Goal: Information Seeking & Learning: Learn about a topic

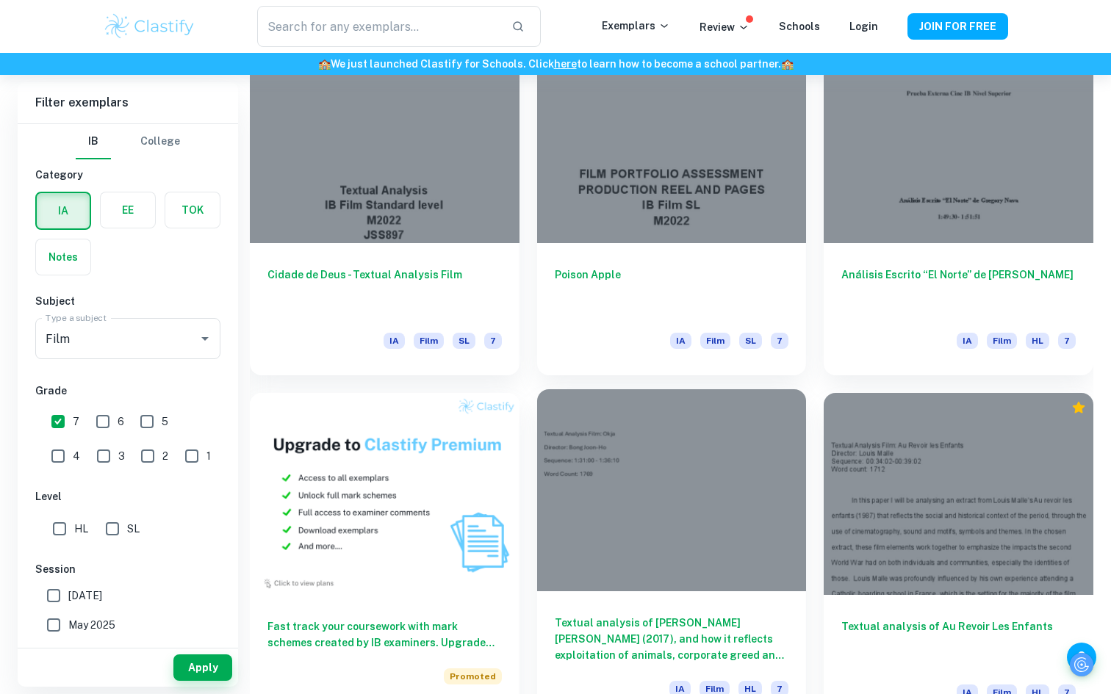
scroll to position [708, 0]
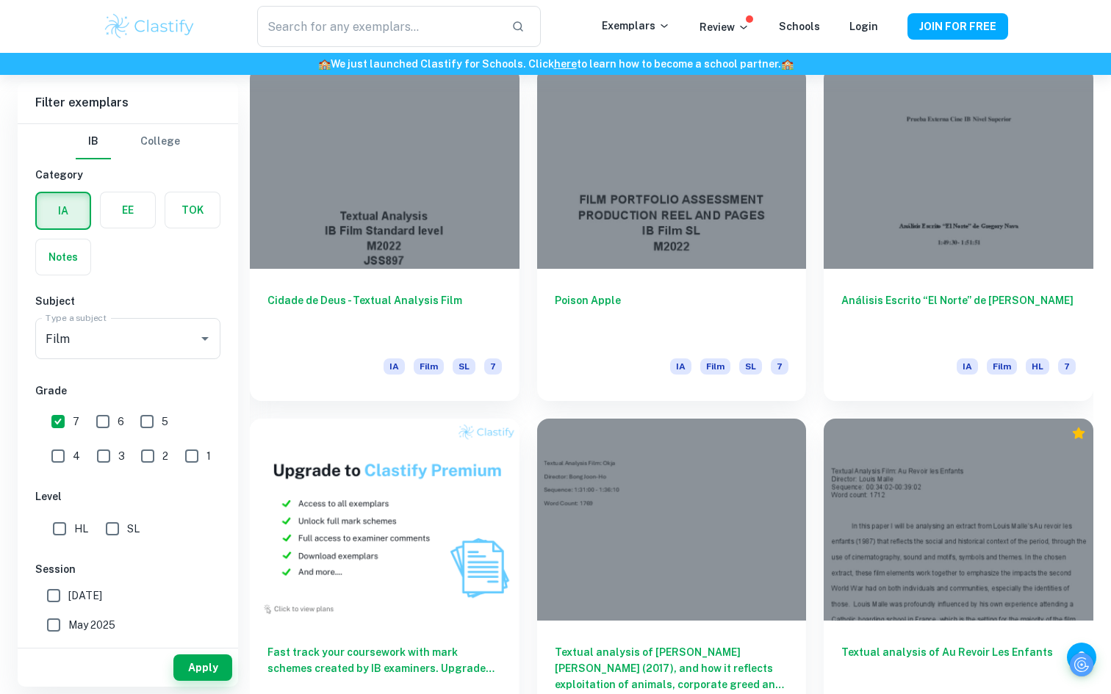
click at [102, 431] on input "6" at bounding box center [102, 421] width 29 height 29
checkbox input "true"
click at [52, 428] on input "7" at bounding box center [57, 421] width 29 height 29
checkbox input "false"
click at [204, 666] on button "Apply" at bounding box center [202, 668] width 59 height 26
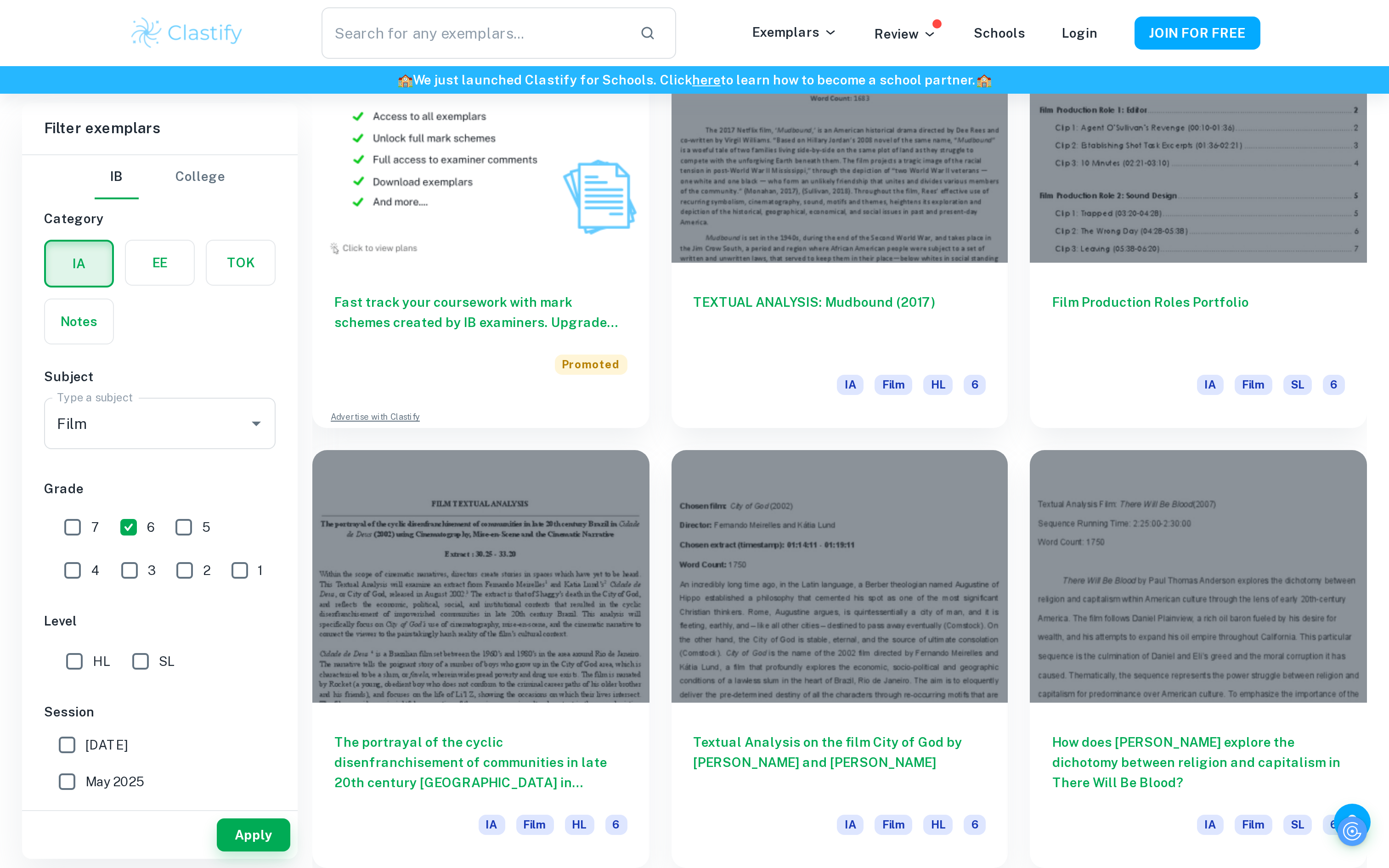
scroll to position [335, 0]
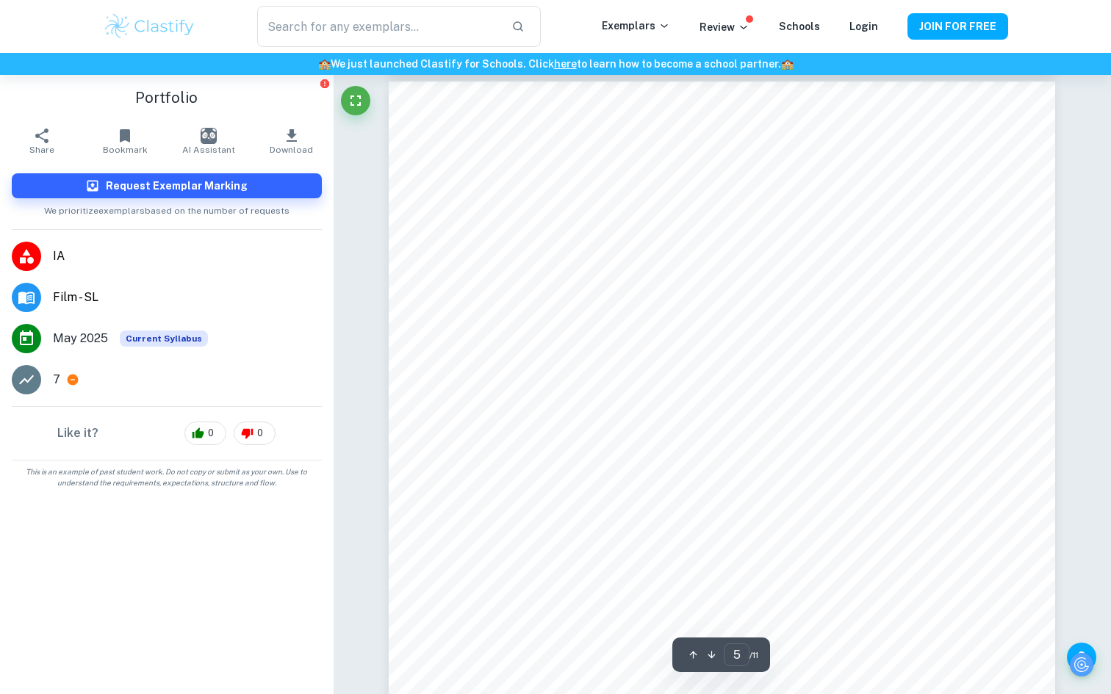
scroll to position [3728, 0]
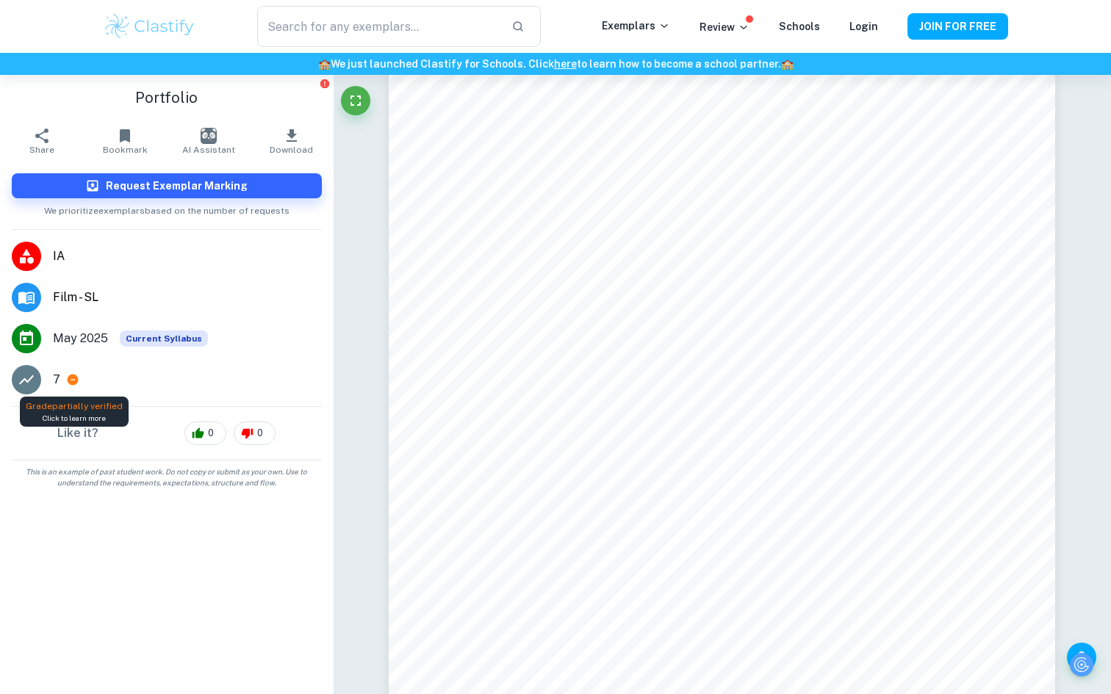
click at [86, 419] on span "Click to learn more" at bounding box center [74, 418] width 63 height 11
click at [66, 376] on icon at bounding box center [72, 379] width 13 height 13
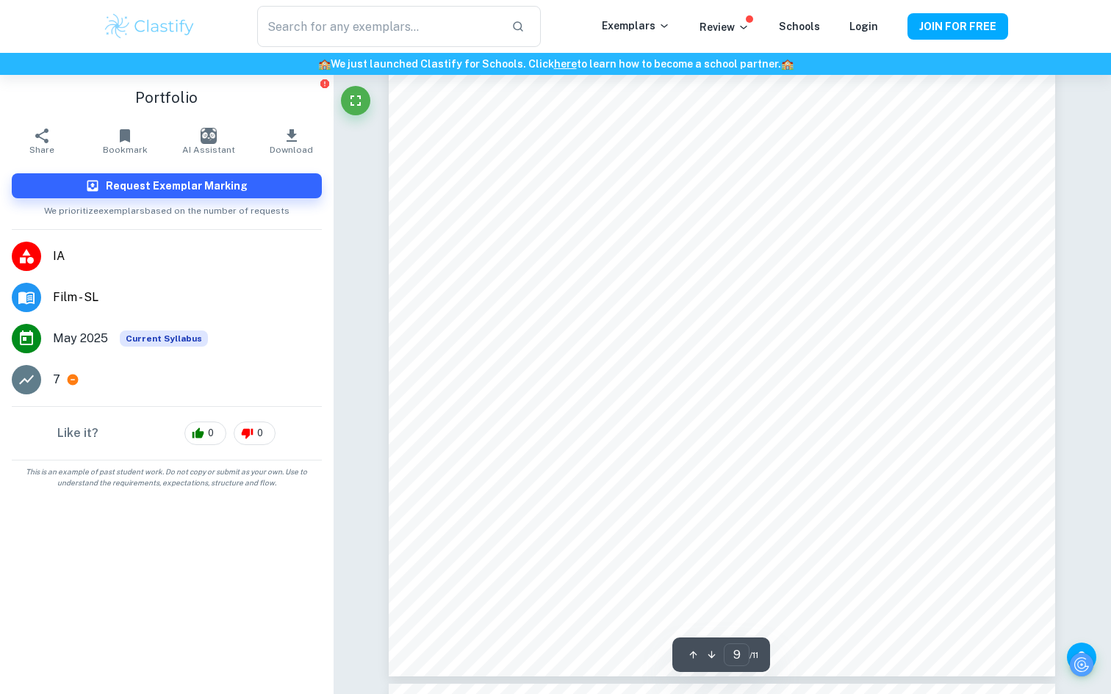
scroll to position [7557, 0]
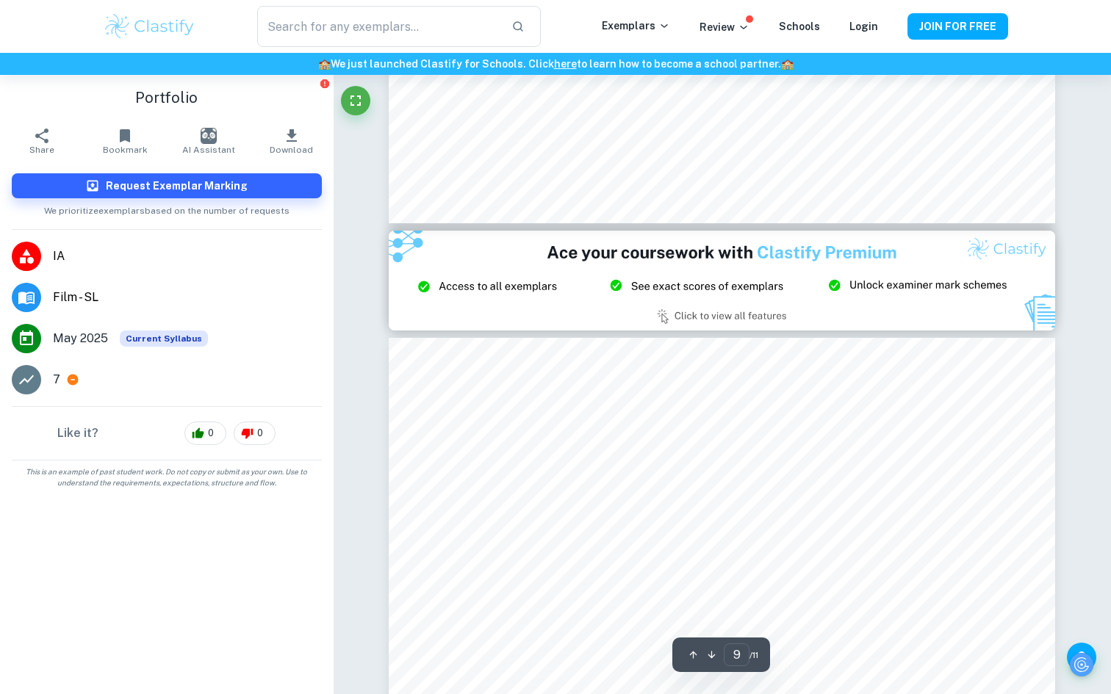
type input "8"
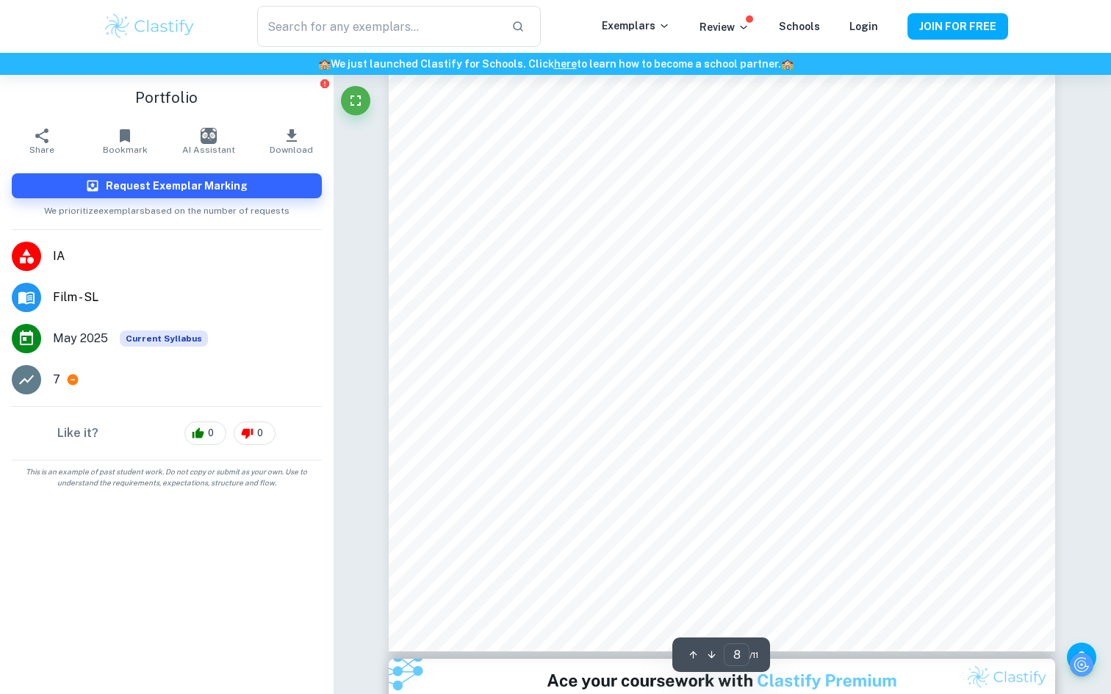
scroll to position [6502, 0]
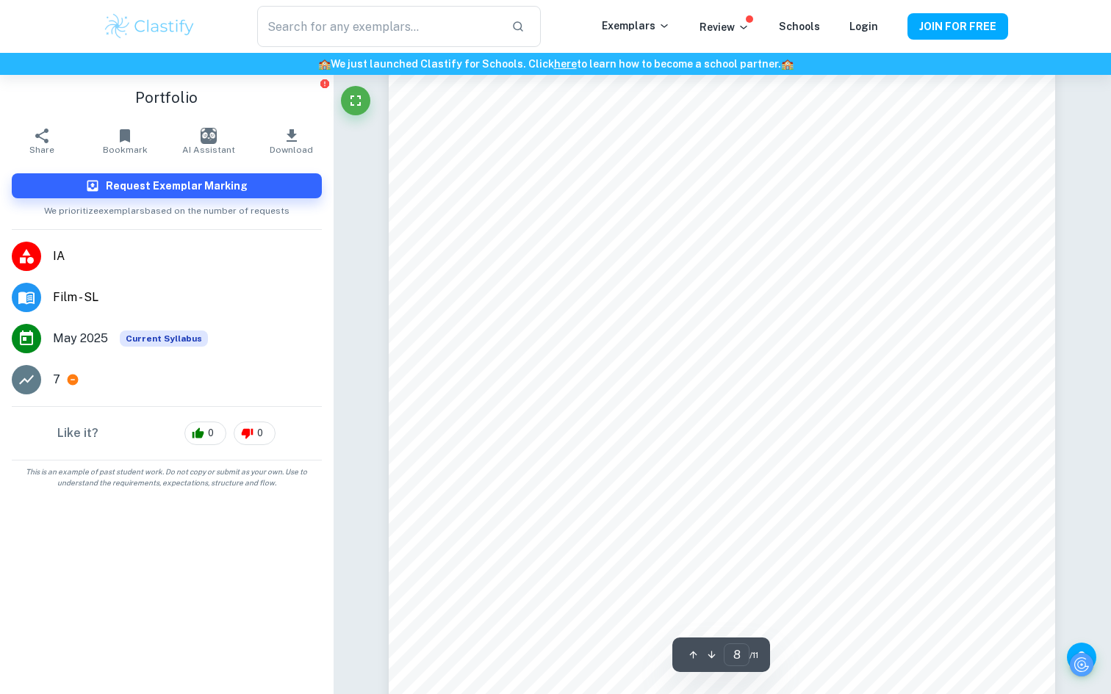
click at [295, 149] on span "Download" at bounding box center [291, 150] width 43 height 10
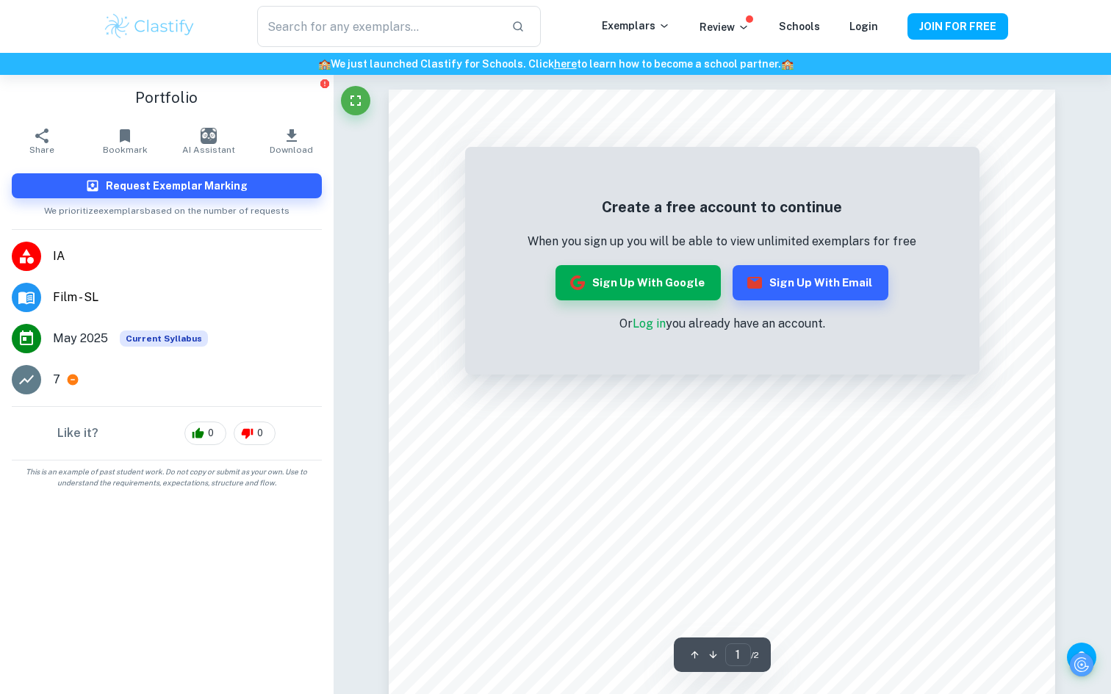
click at [643, 326] on link "Log in" at bounding box center [649, 324] width 33 height 14
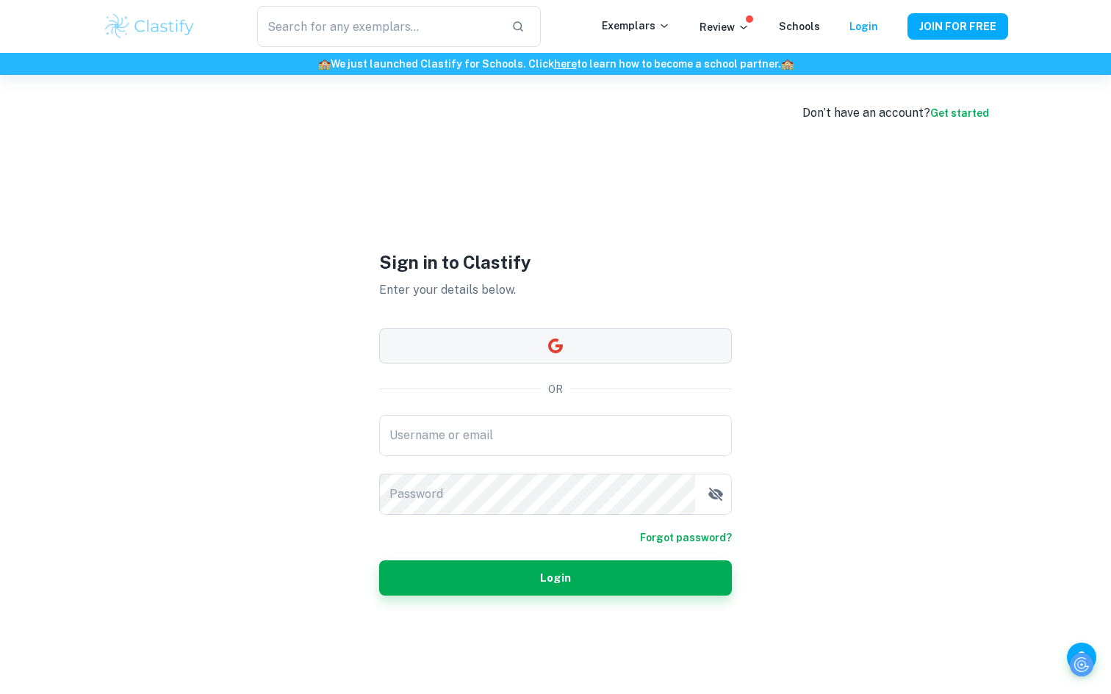
click at [603, 348] on button "button" at bounding box center [555, 346] width 353 height 35
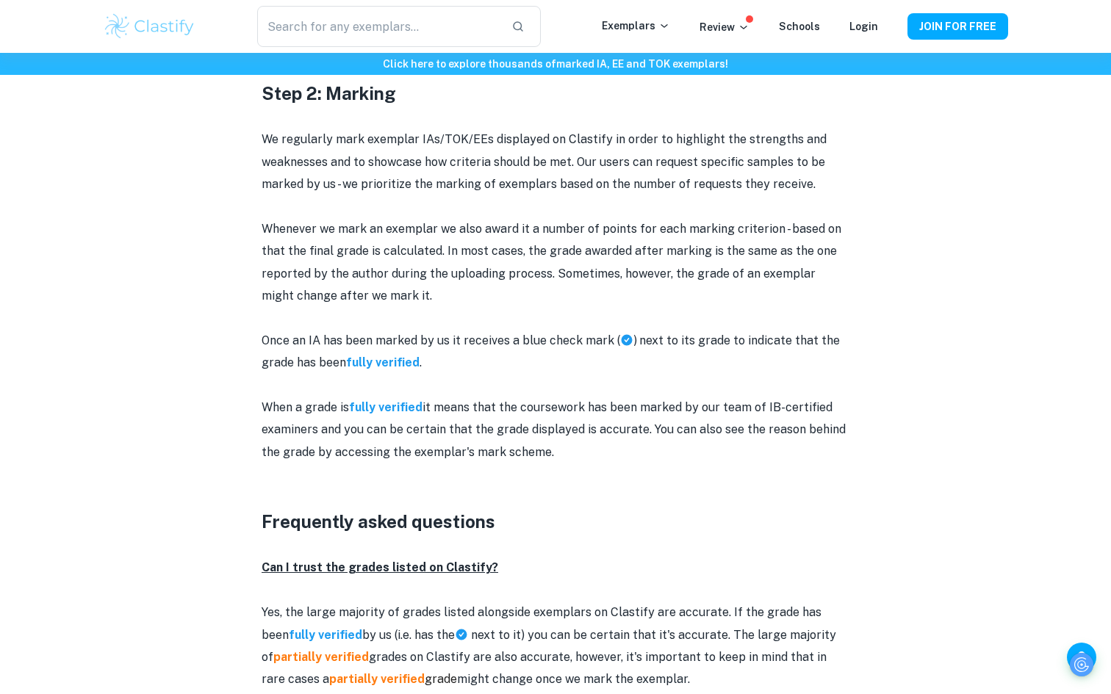
scroll to position [1393, 0]
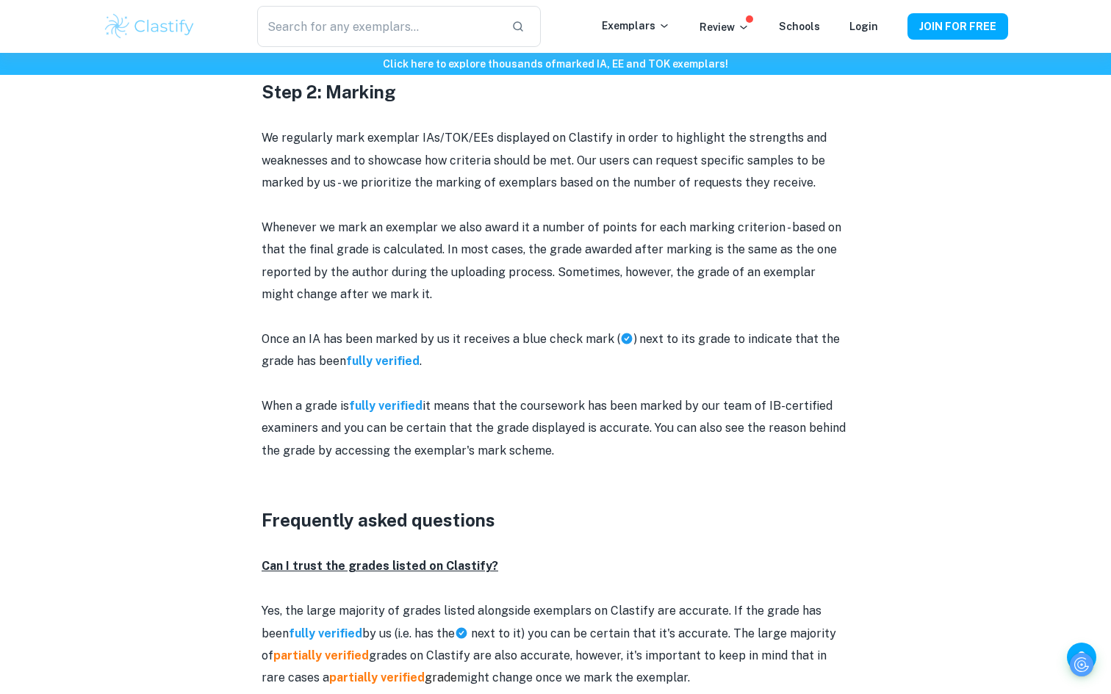
drag, startPoint x: 507, startPoint y: 628, endPoint x: 598, endPoint y: 628, distance: 91.1
click at [598, 628] on p "Yes, the large majority of grades listed alongside exemplars on Clastify are ac…" at bounding box center [556, 645] width 588 height 90
drag, startPoint x: 555, startPoint y: 631, endPoint x: 600, endPoint y: 630, distance: 44.9
click at [606, 631] on p "Yes, the large majority of grades listed alongside exemplars on Clastify are ac…" at bounding box center [556, 645] width 588 height 90
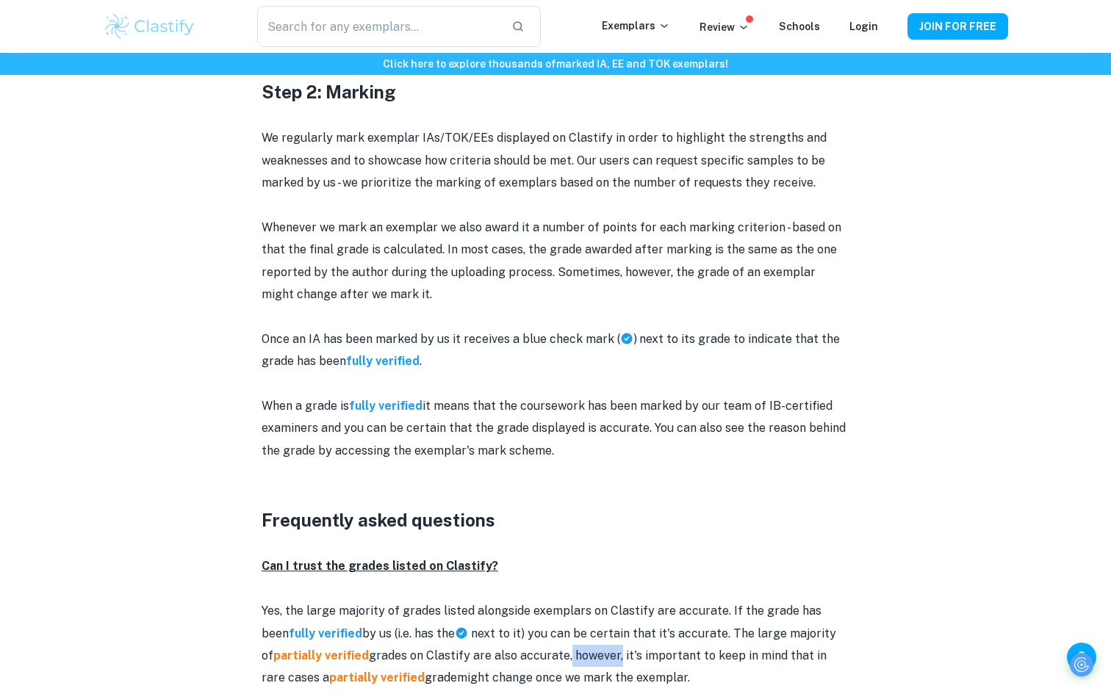
click at [600, 630] on p "Yes, the large majority of grades listed alongside exemplars on Clastify are ac…" at bounding box center [556, 645] width 588 height 90
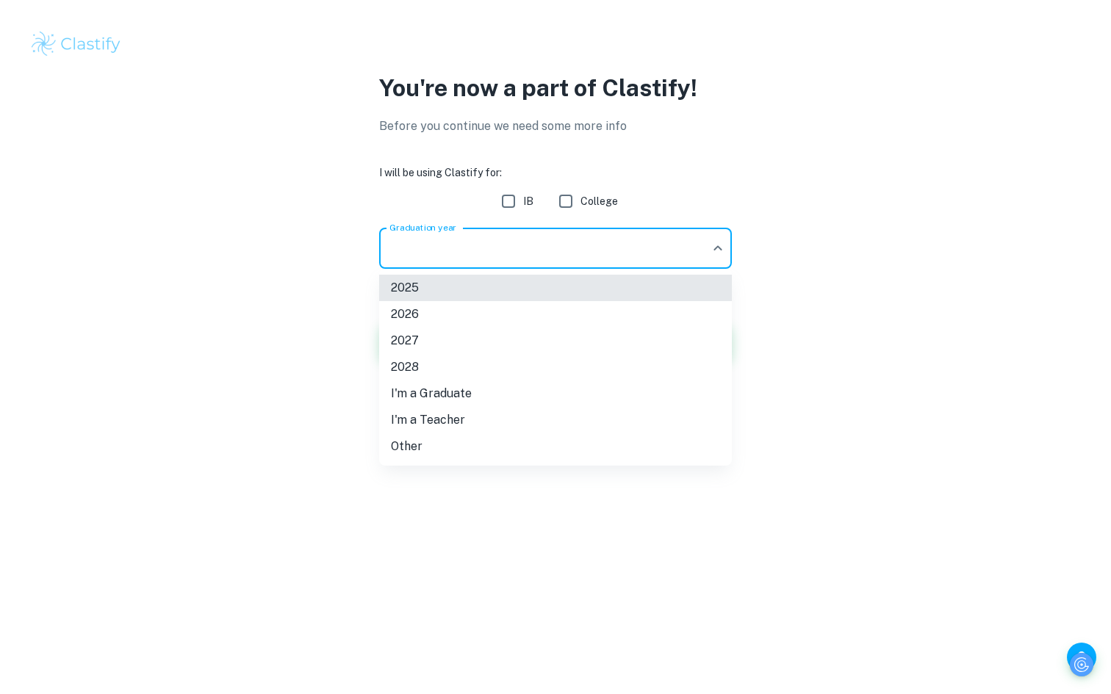
click at [595, 237] on body "We value your privacy We use cookies to enhance your browsing experience, serve…" at bounding box center [555, 347] width 1111 height 694
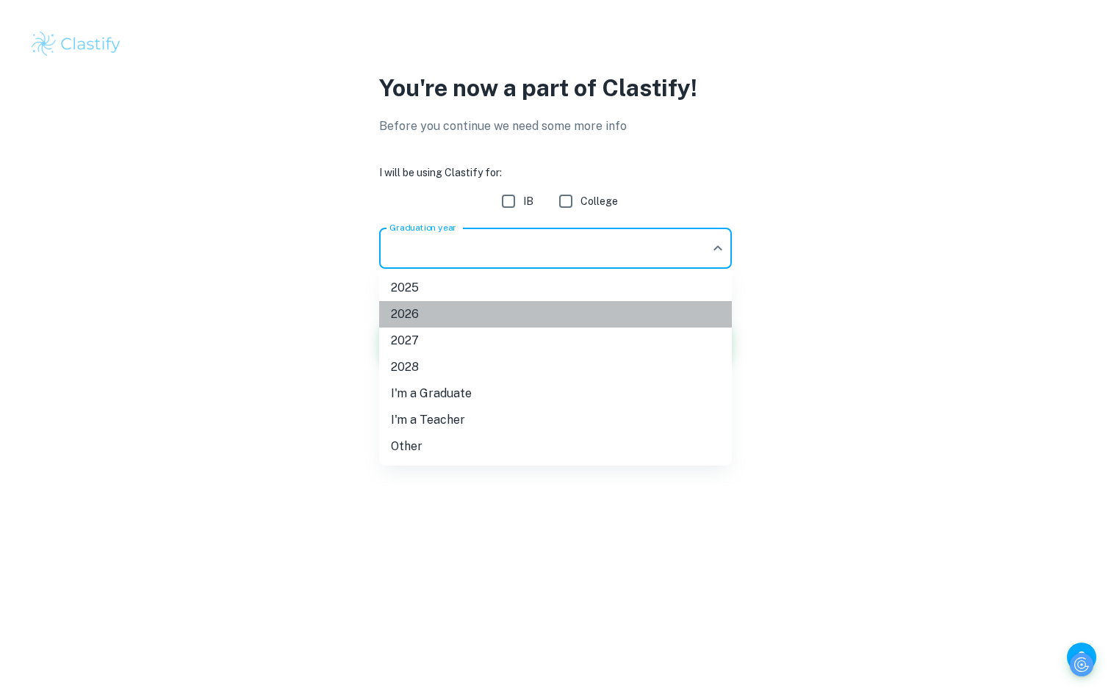
click at [453, 311] on li "2026" at bounding box center [555, 314] width 353 height 26
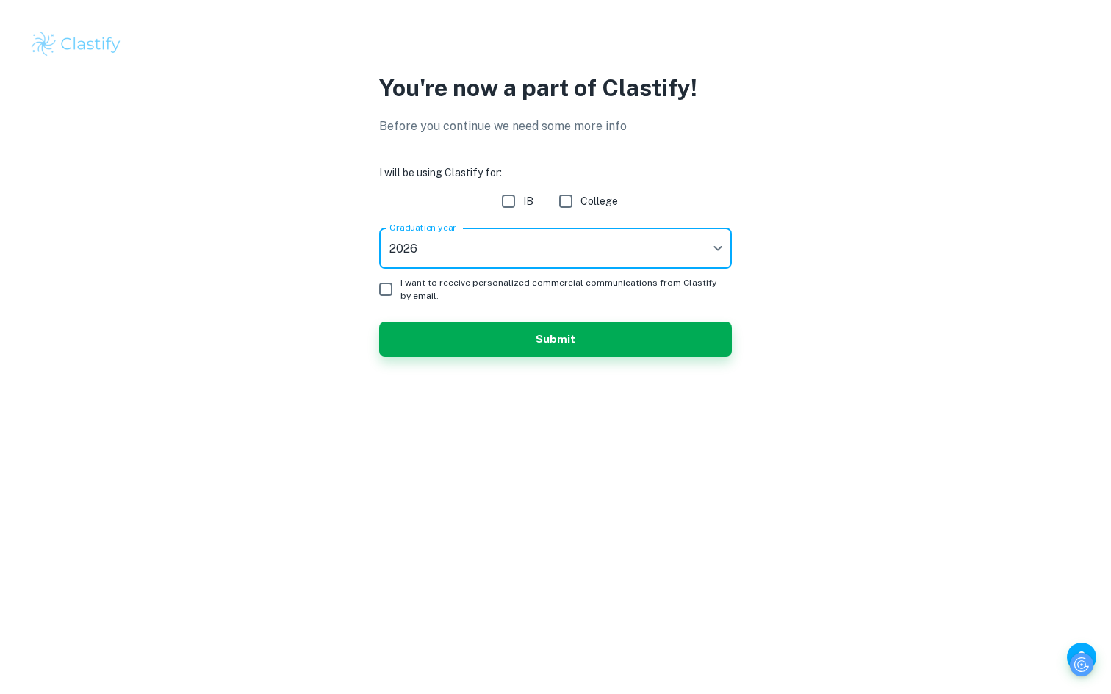
click at [512, 202] on input "IB" at bounding box center [508, 201] width 29 height 29
checkbox input "true"
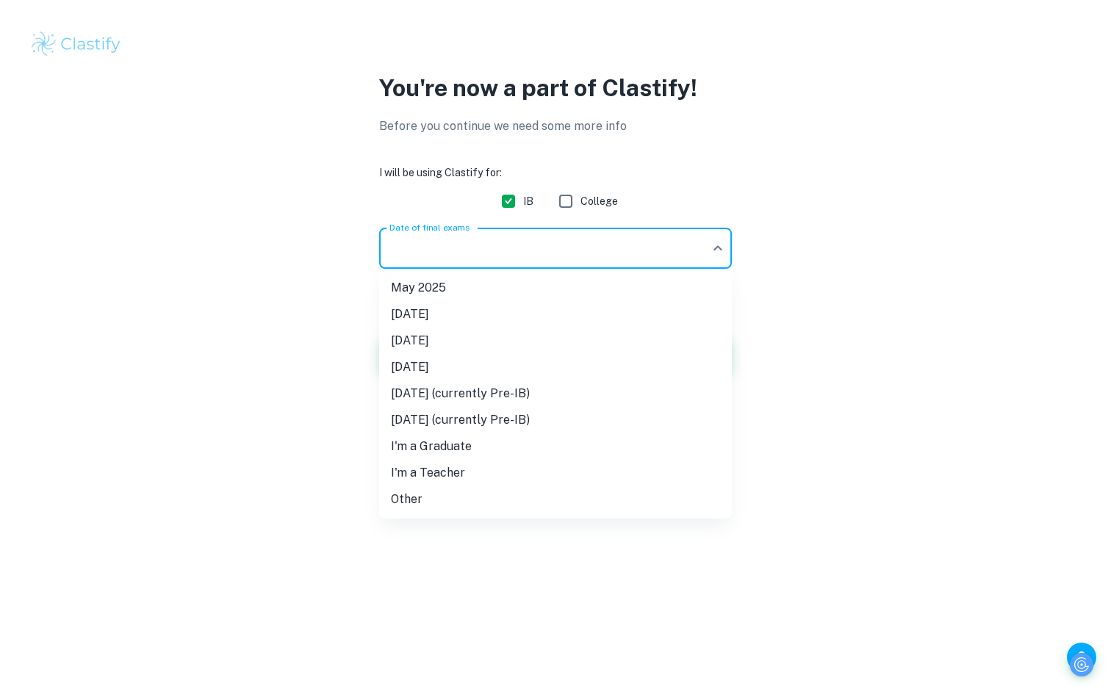
click at [431, 247] on body "We value your privacy We use cookies to enhance your browsing experience, serve…" at bounding box center [555, 347] width 1111 height 694
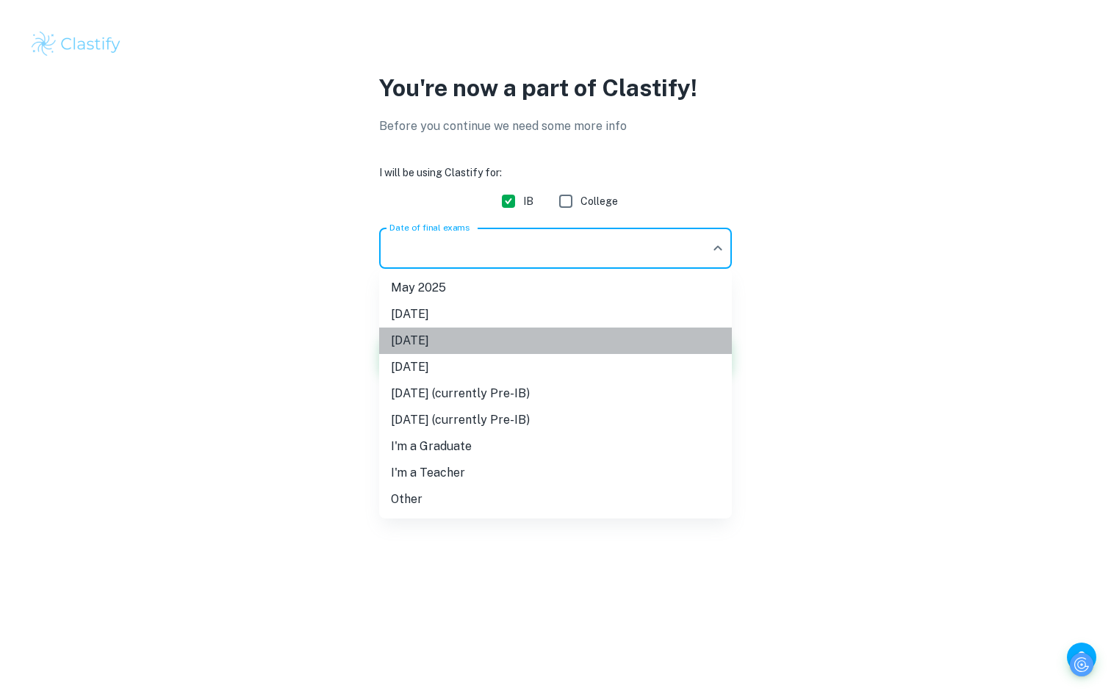
click at [438, 340] on li "May 2026" at bounding box center [555, 341] width 353 height 26
type input "M26"
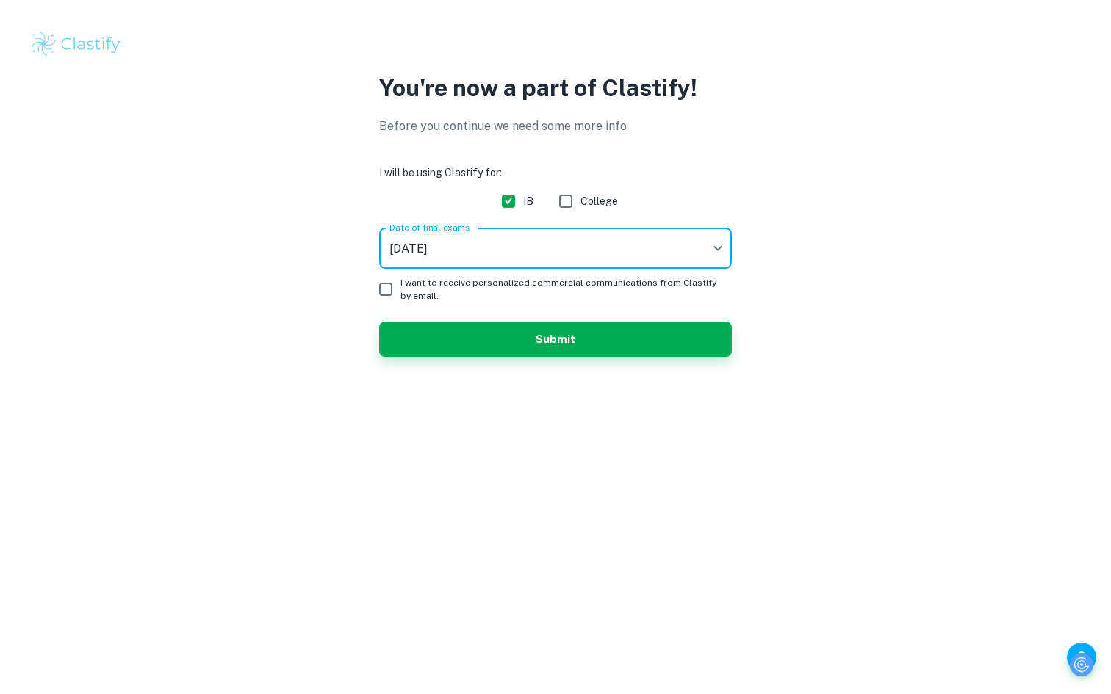
click at [387, 289] on input "I want to receive personalized commercial communications from Clastify by email." at bounding box center [385, 289] width 29 height 29
click at [377, 280] on input "I want to receive personalized commercial communications from Clastify by email." at bounding box center [385, 289] width 29 height 29
checkbox input "false"
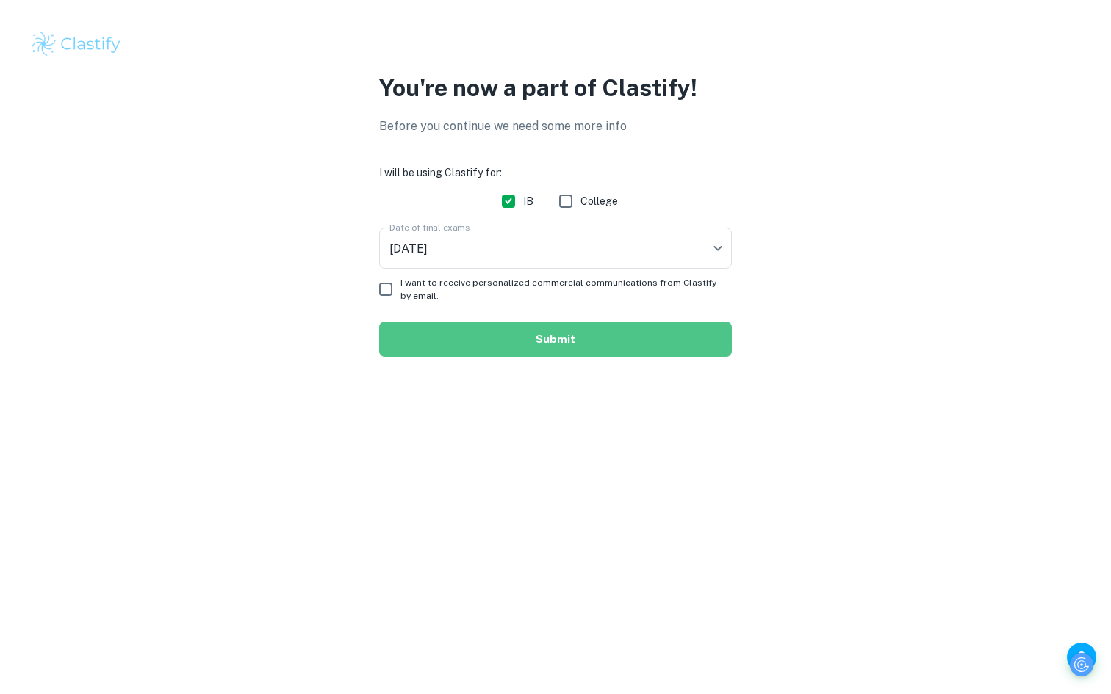
click at [437, 336] on button "Submit" at bounding box center [555, 339] width 353 height 35
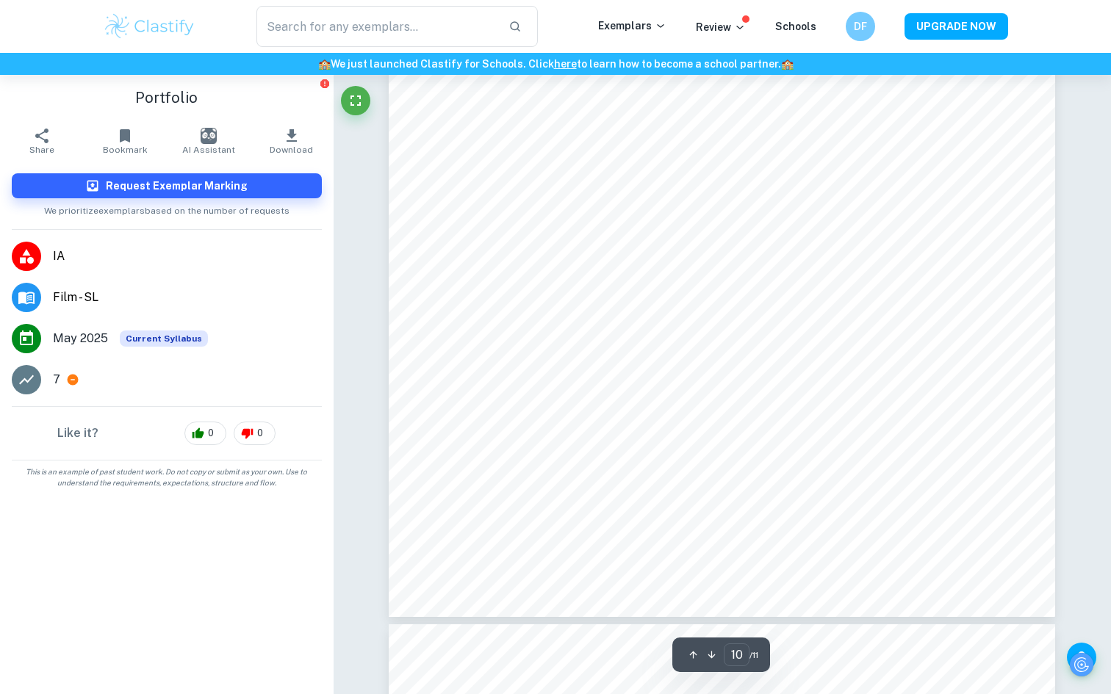
type input "8"
click at [295, 136] on icon "button" at bounding box center [292, 136] width 18 height 18
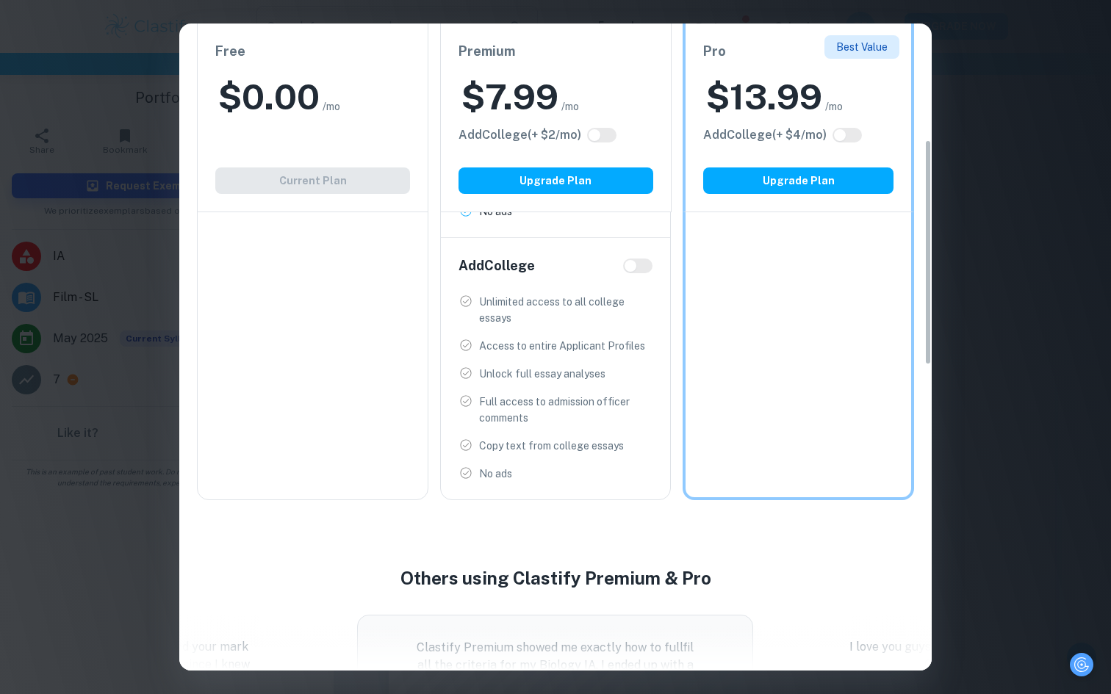
scroll to position [0, 0]
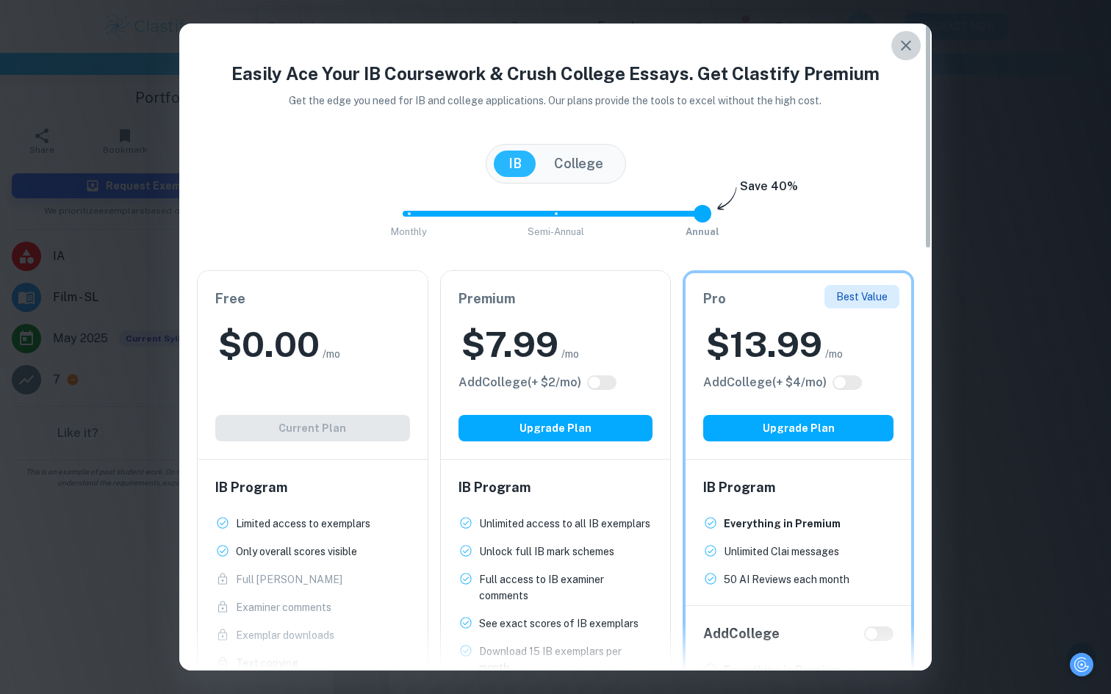
click at [908, 41] on icon "button" at bounding box center [906, 46] width 18 height 18
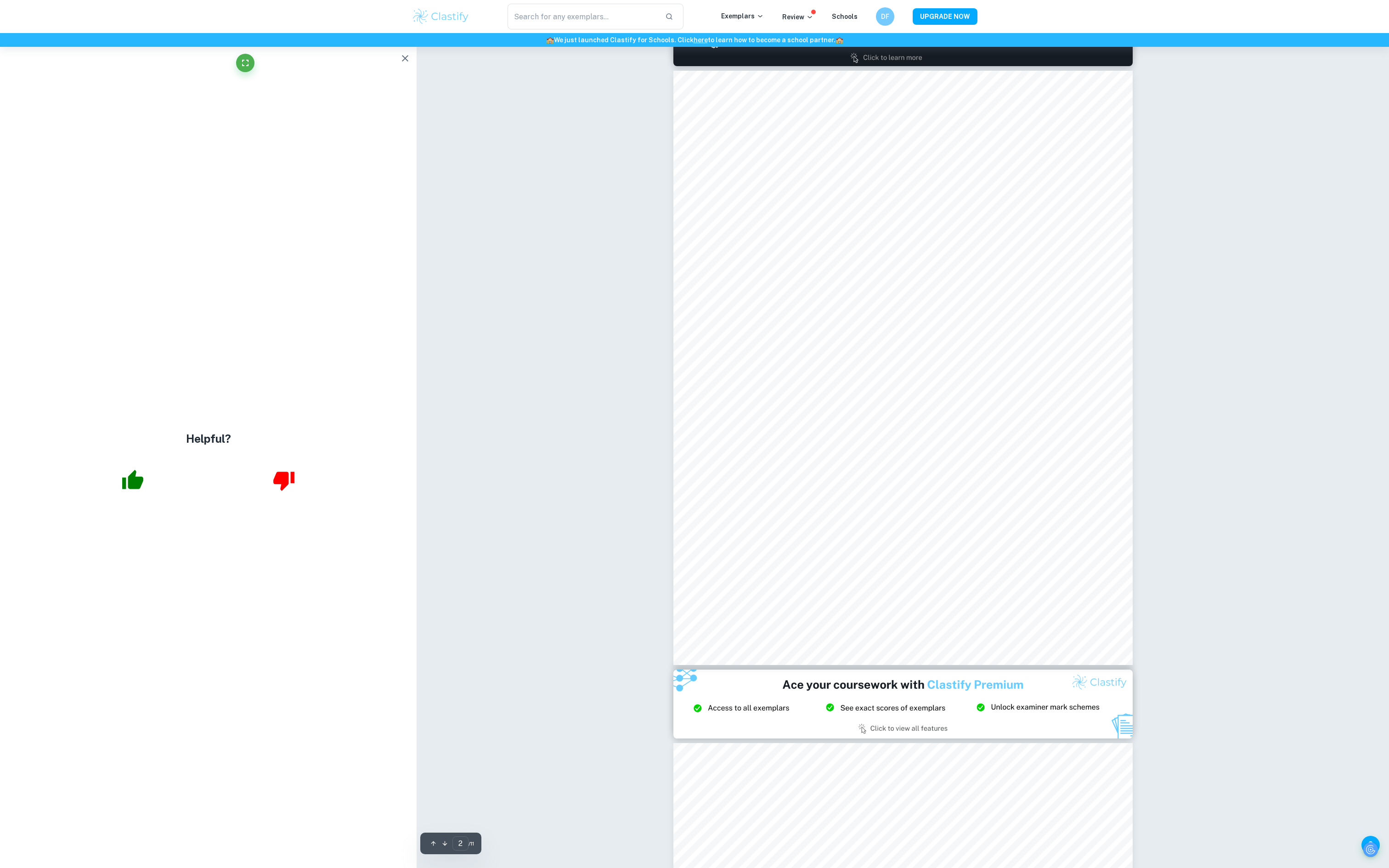
scroll to position [144, 0]
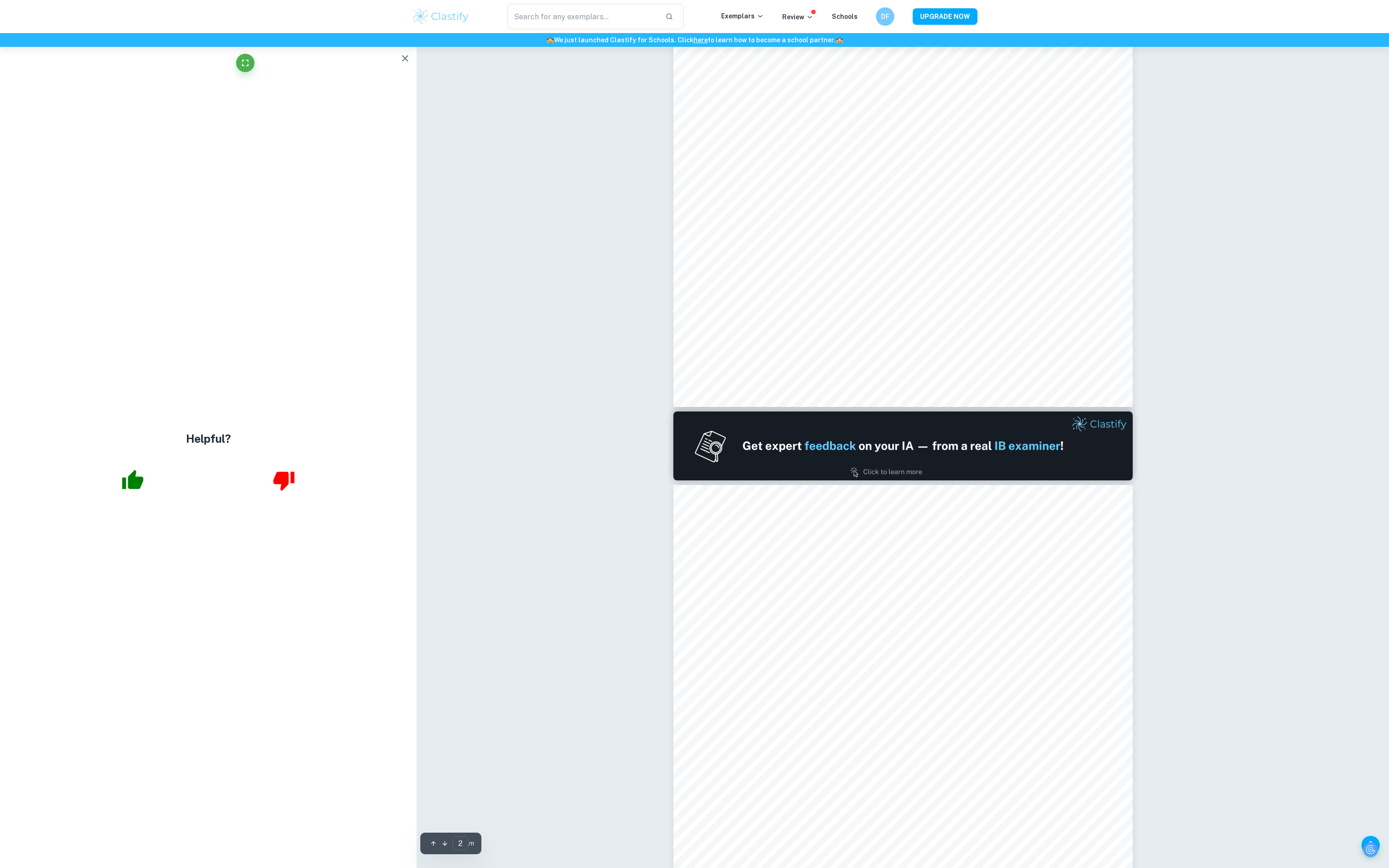
type input "1"
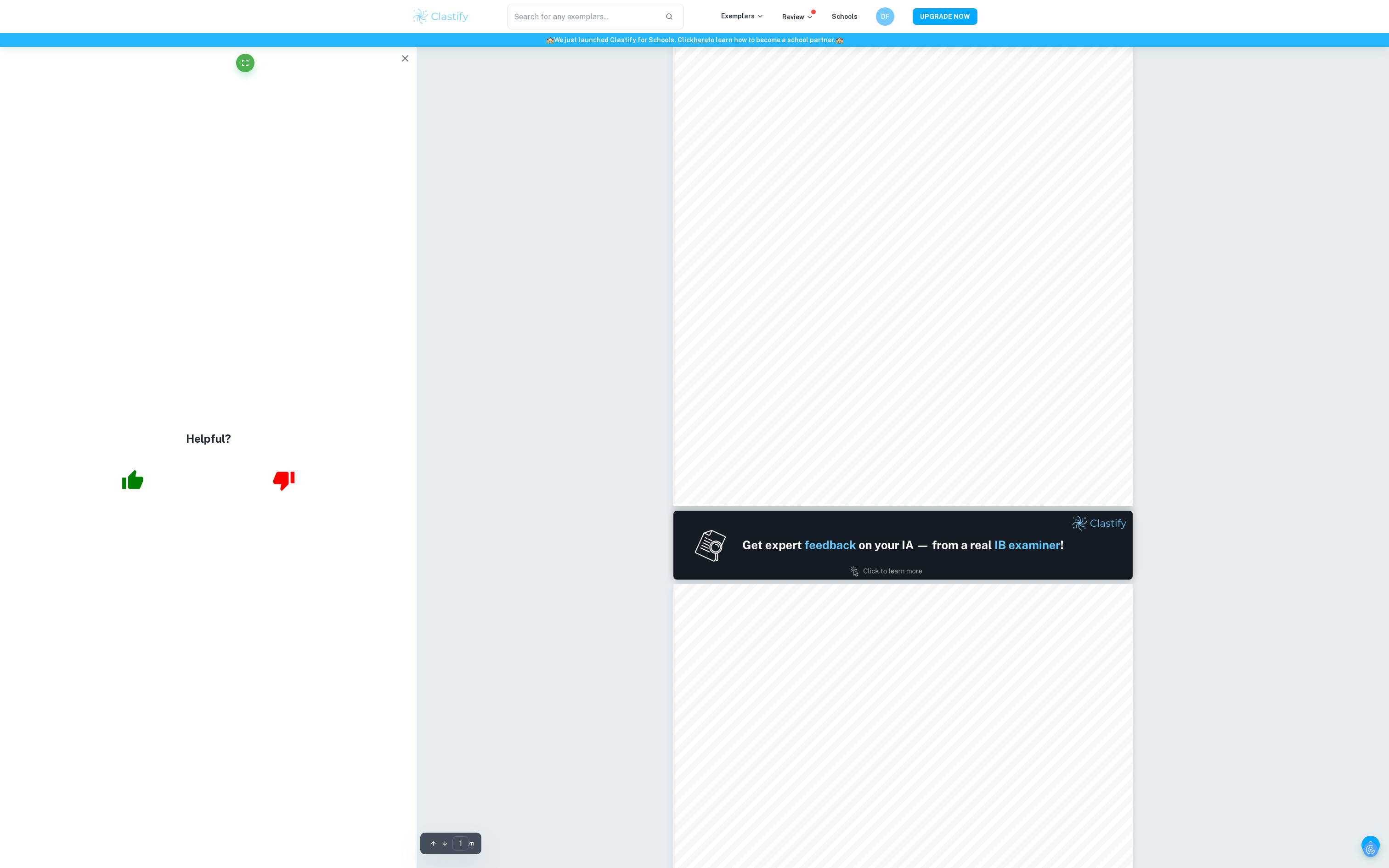
scroll to position [0, 0]
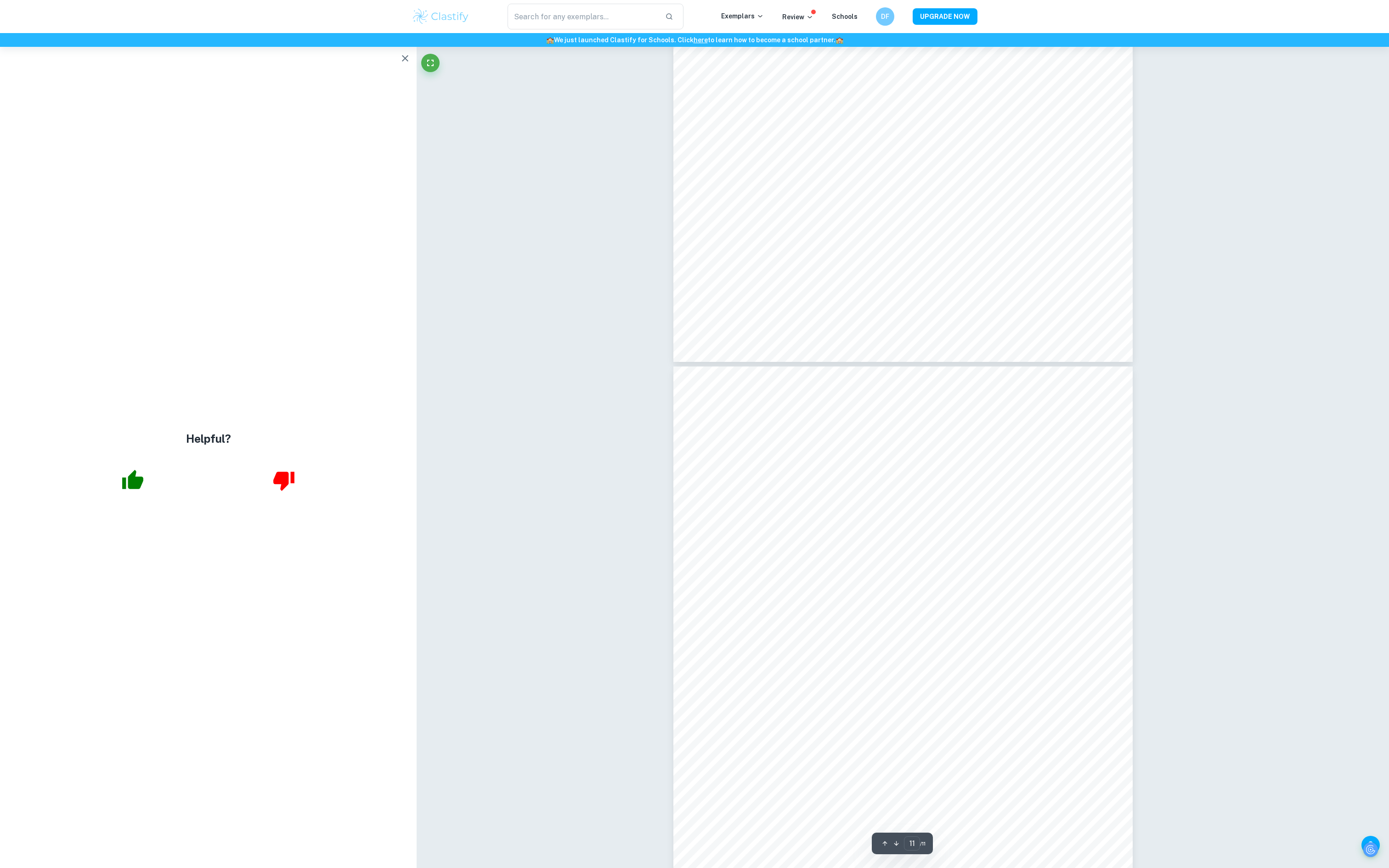
scroll to position [6000, 0]
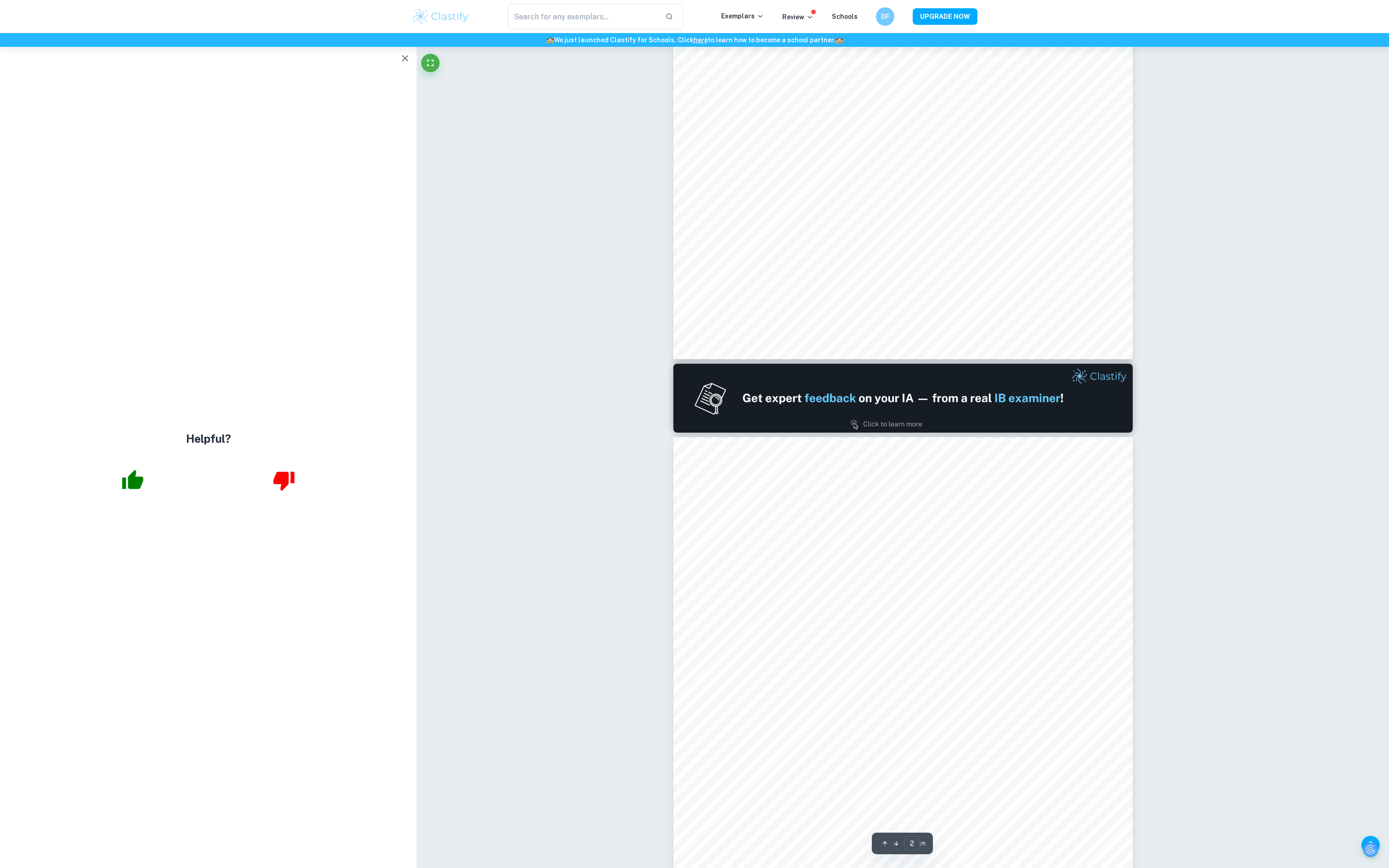
type input "1"
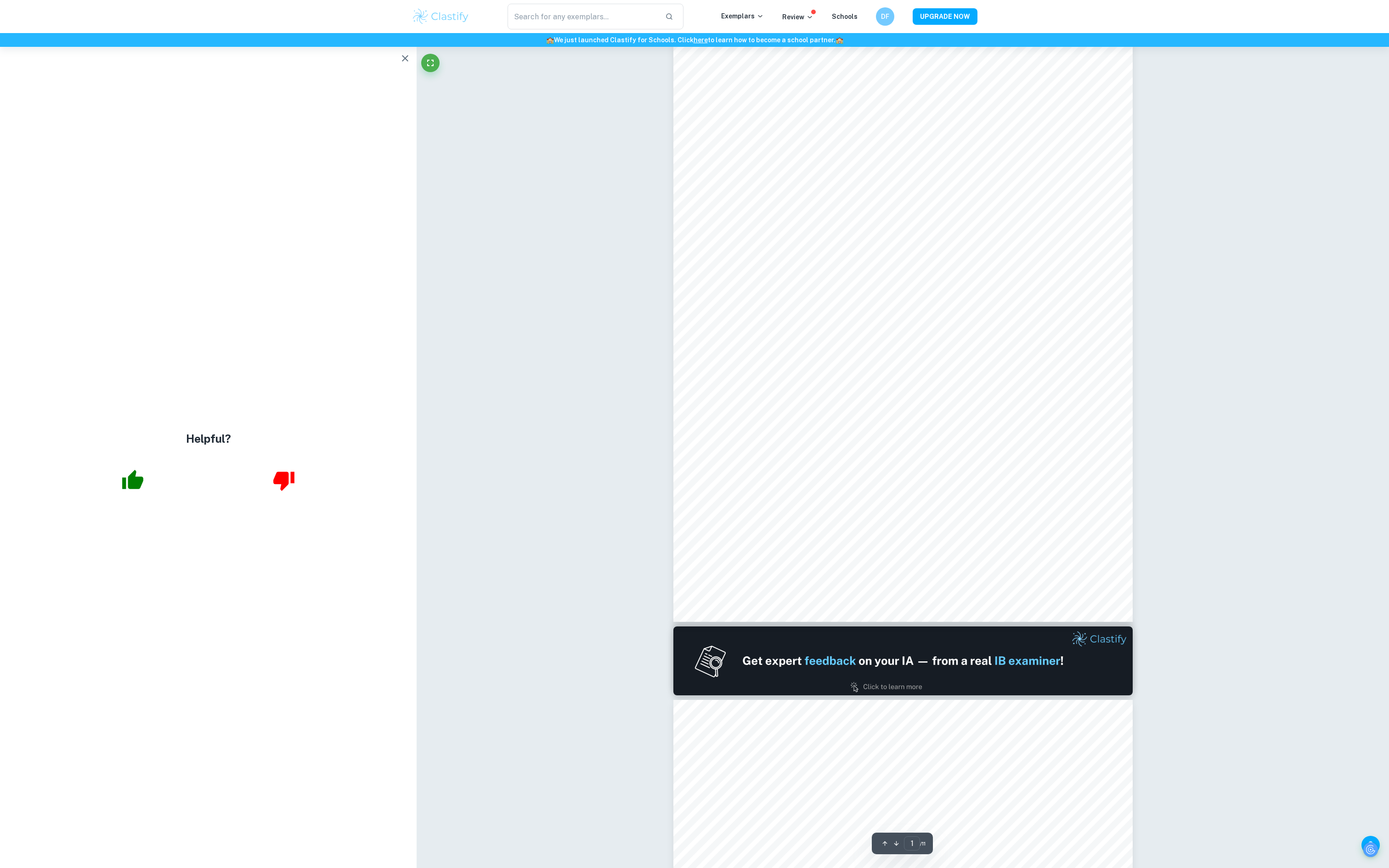
scroll to position [0, 0]
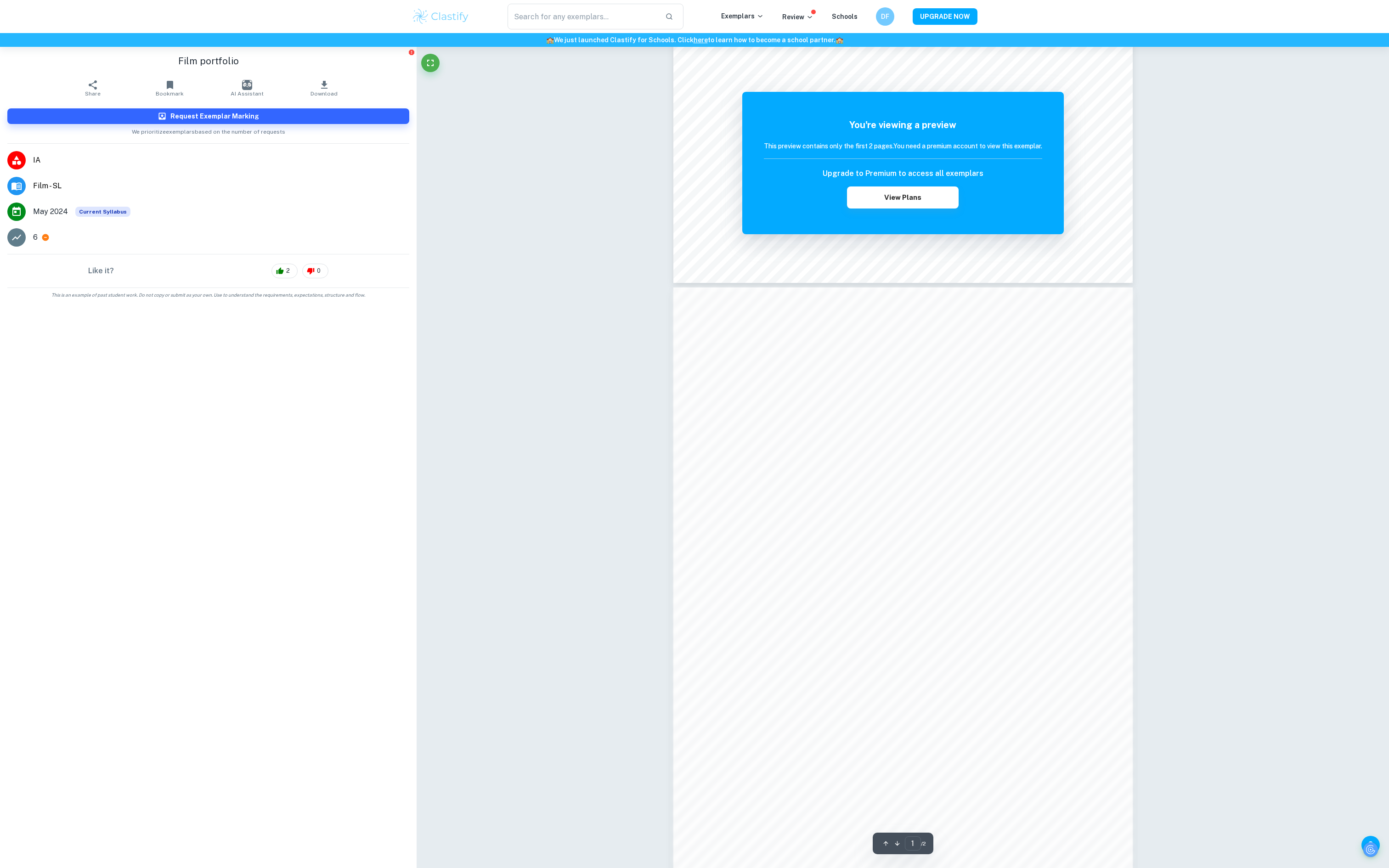
scroll to position [555, 0]
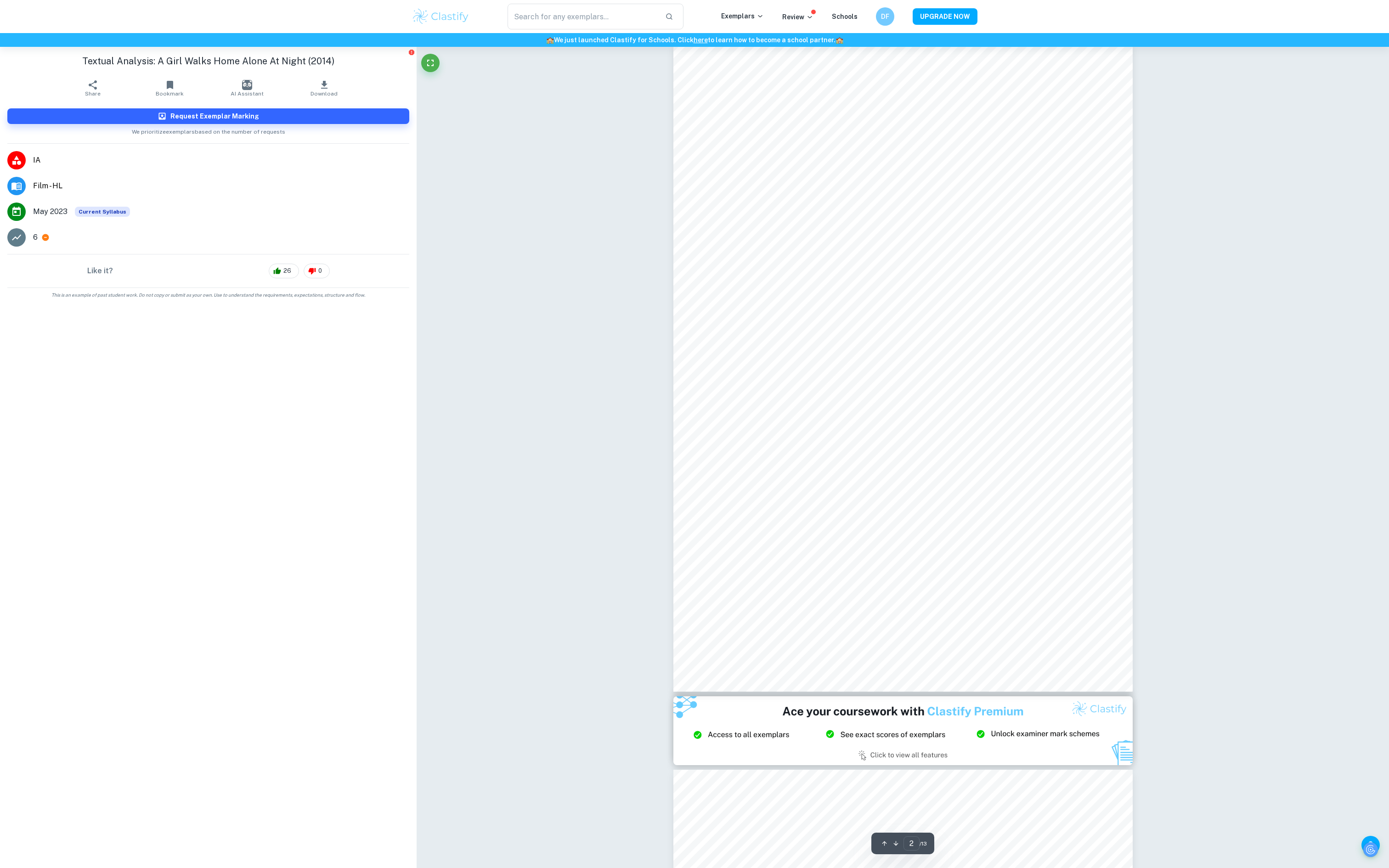
scroll to position [224, 0]
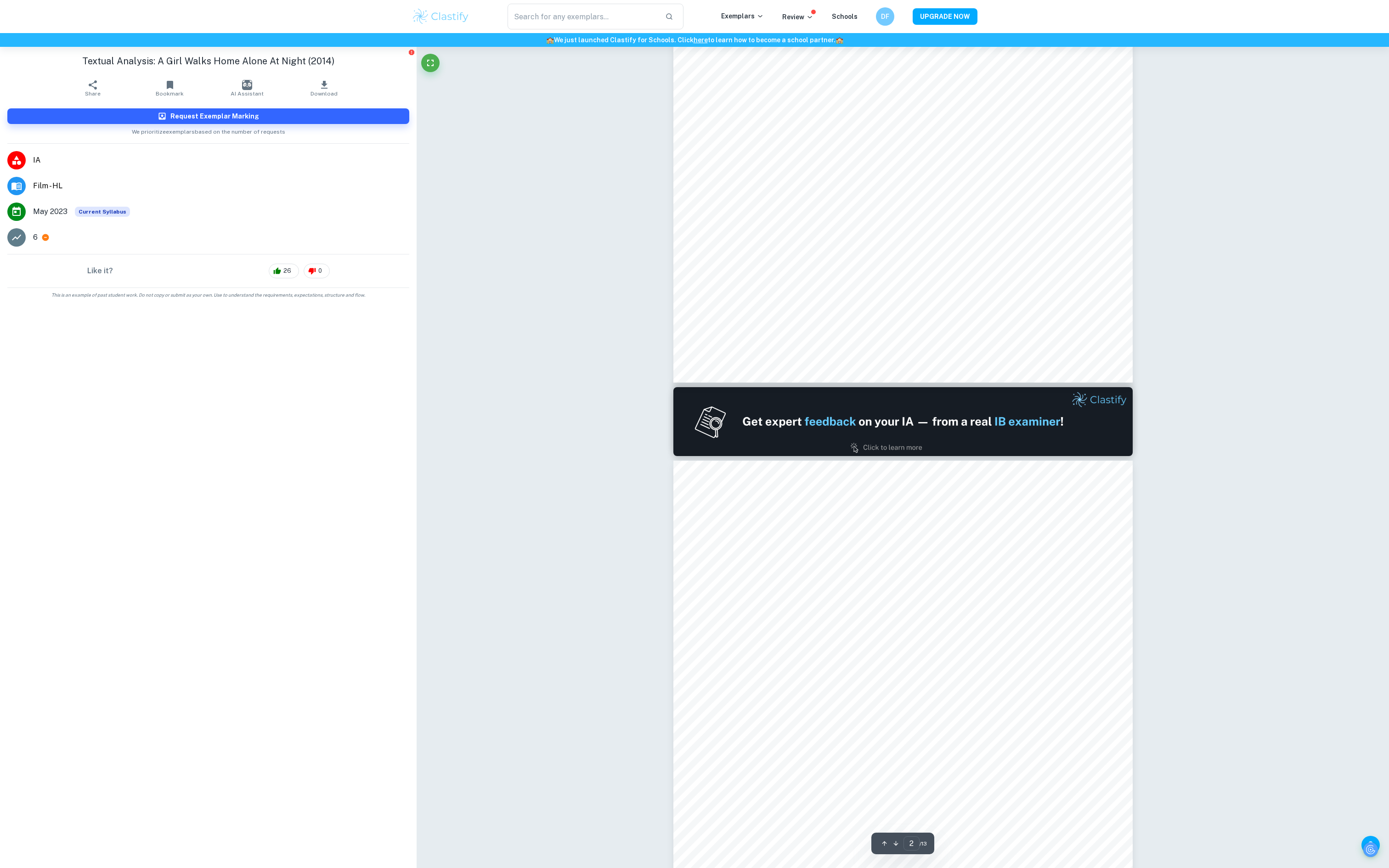
type input "1"
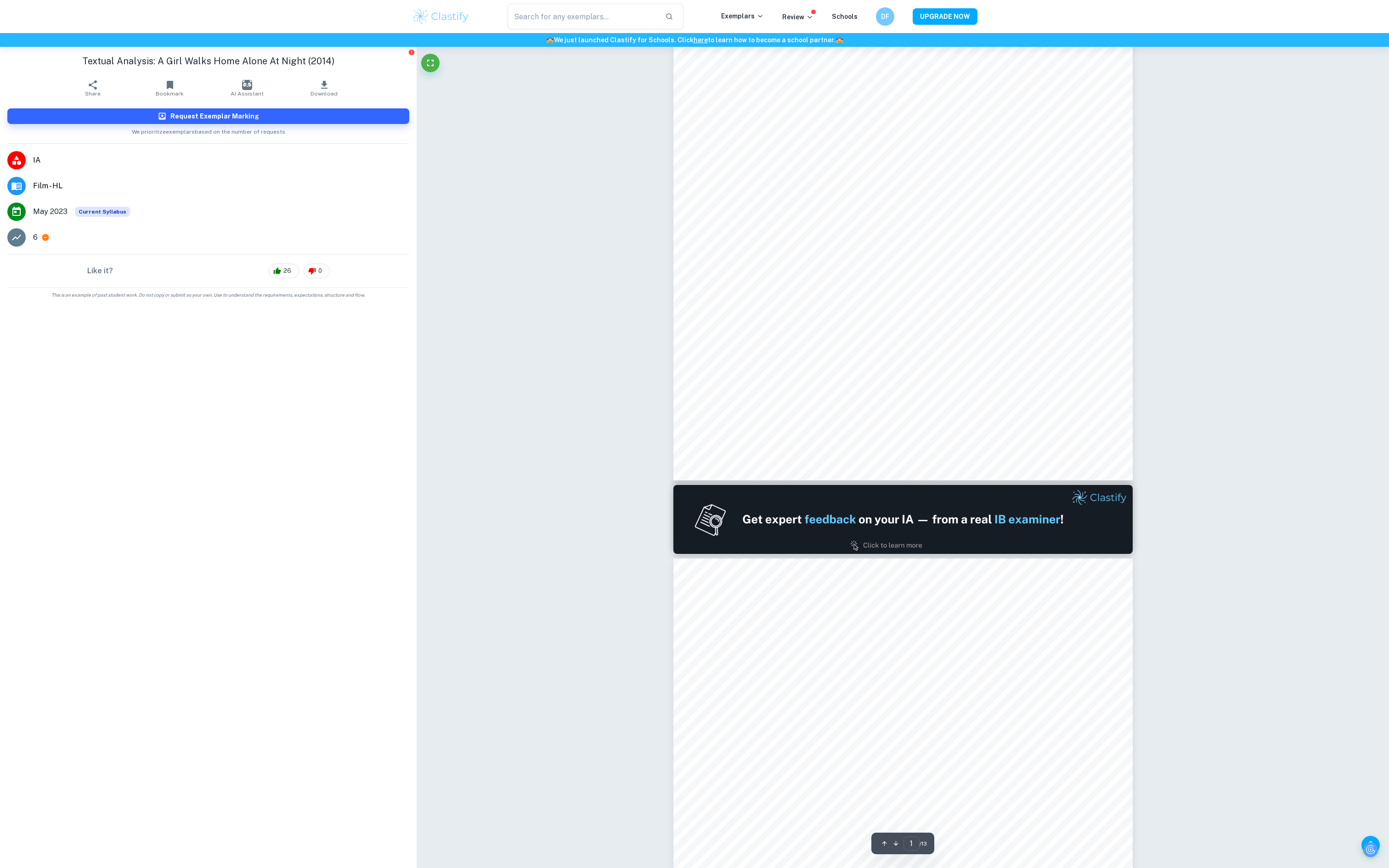
scroll to position [0, 0]
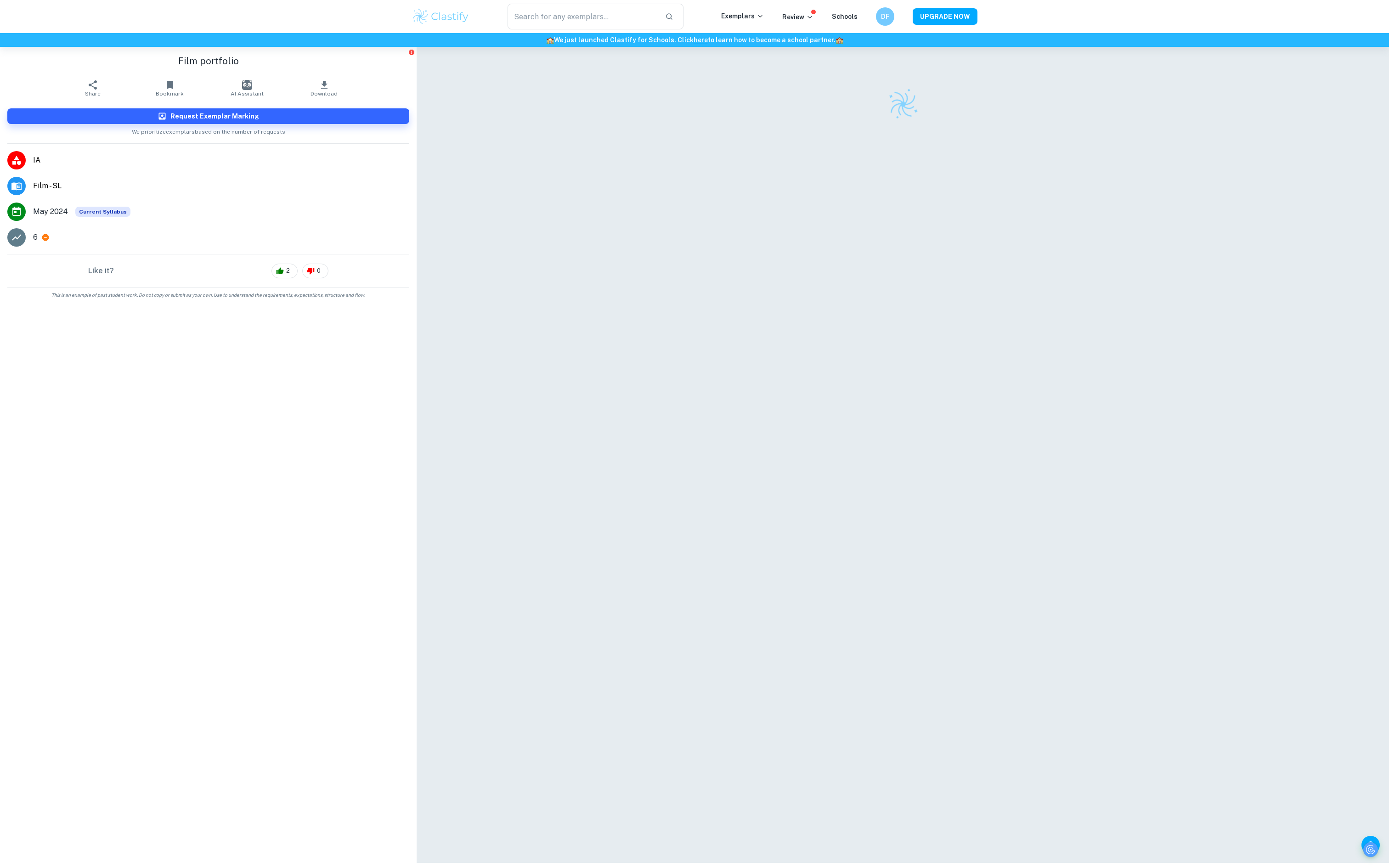
scroll to position [47, 0]
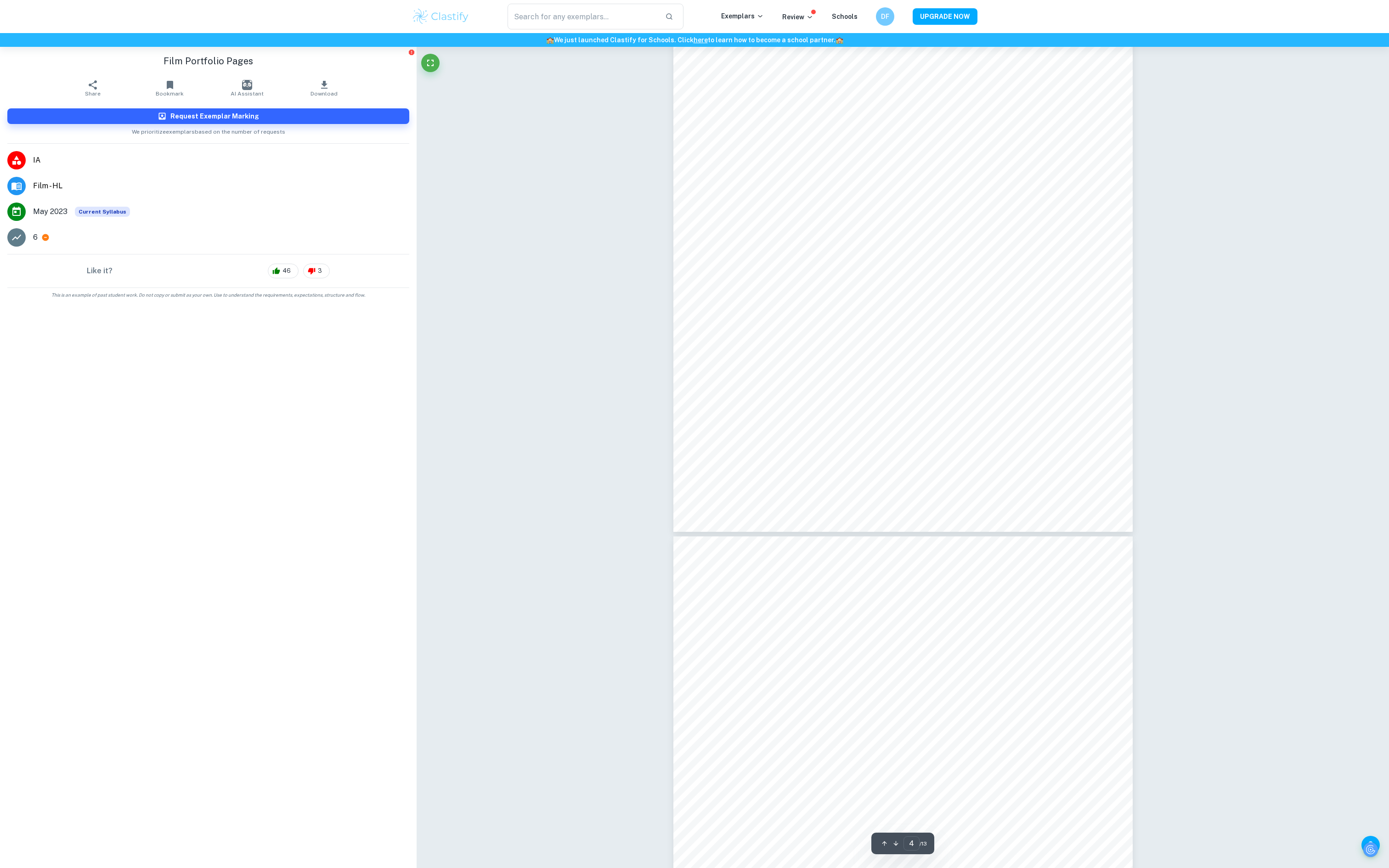
scroll to position [2293, 0]
type input "5"
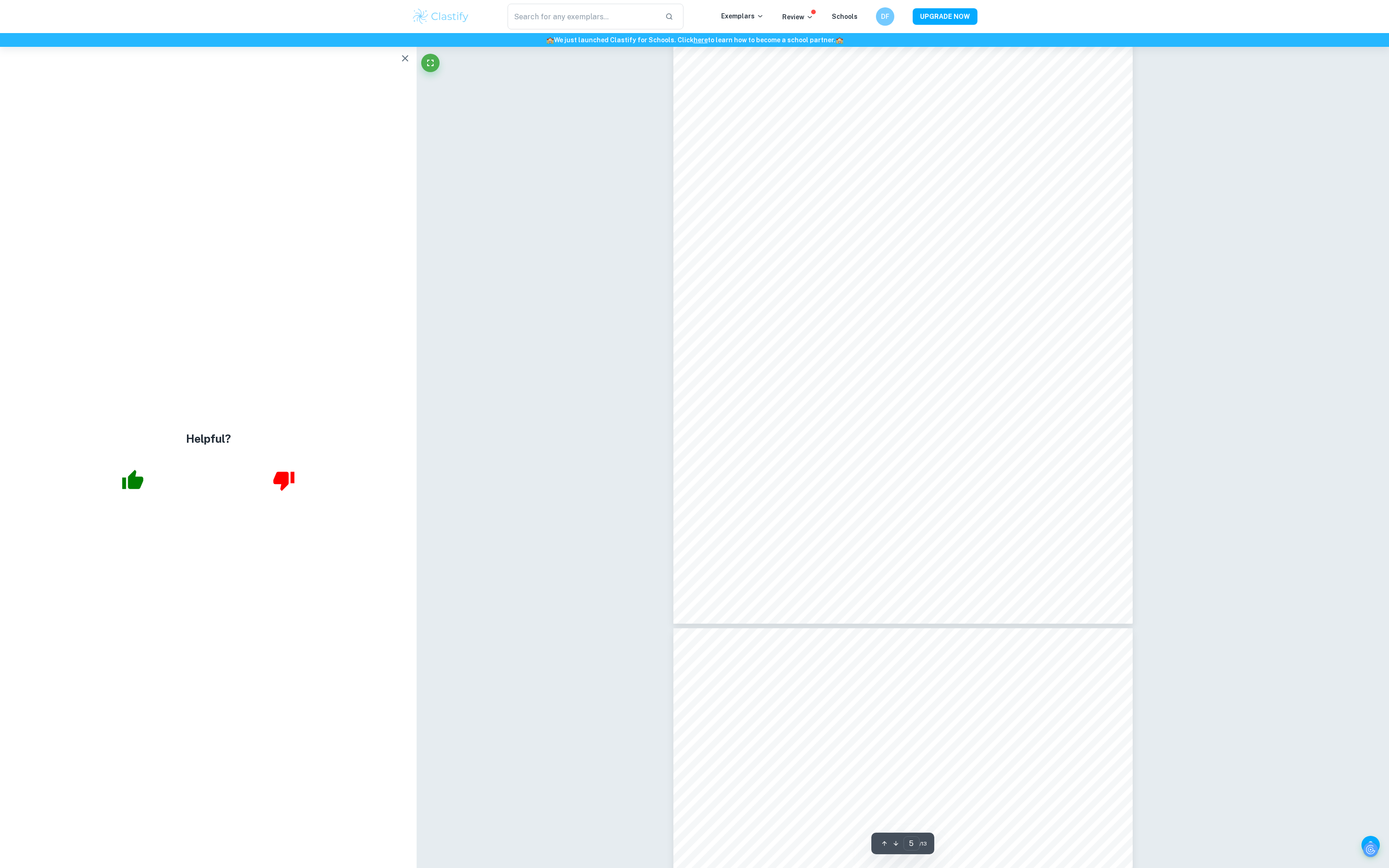
scroll to position [2848, 0]
